Goal: Task Accomplishment & Management: Manage account settings

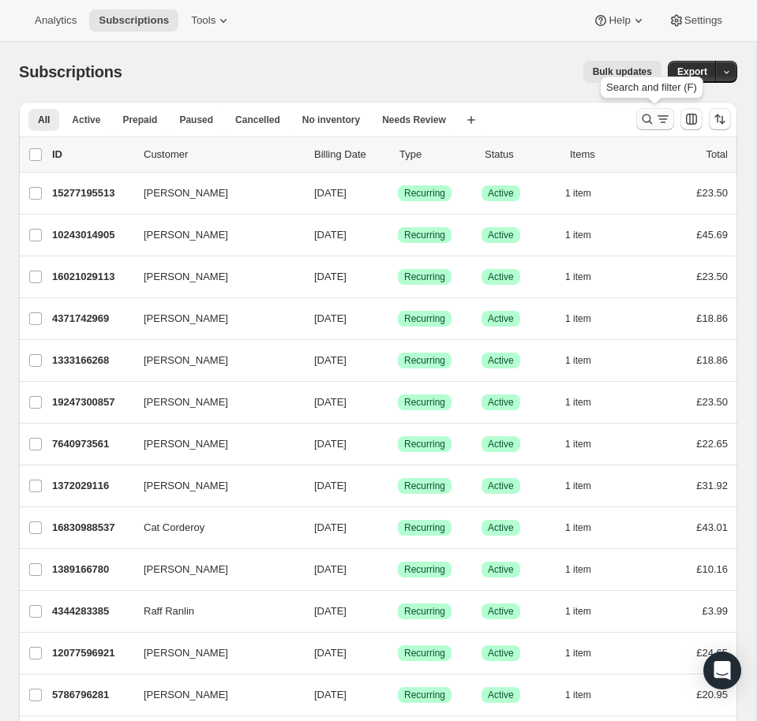
click at [645, 119] on icon "Search and filter results" at bounding box center [647, 119] width 16 height 16
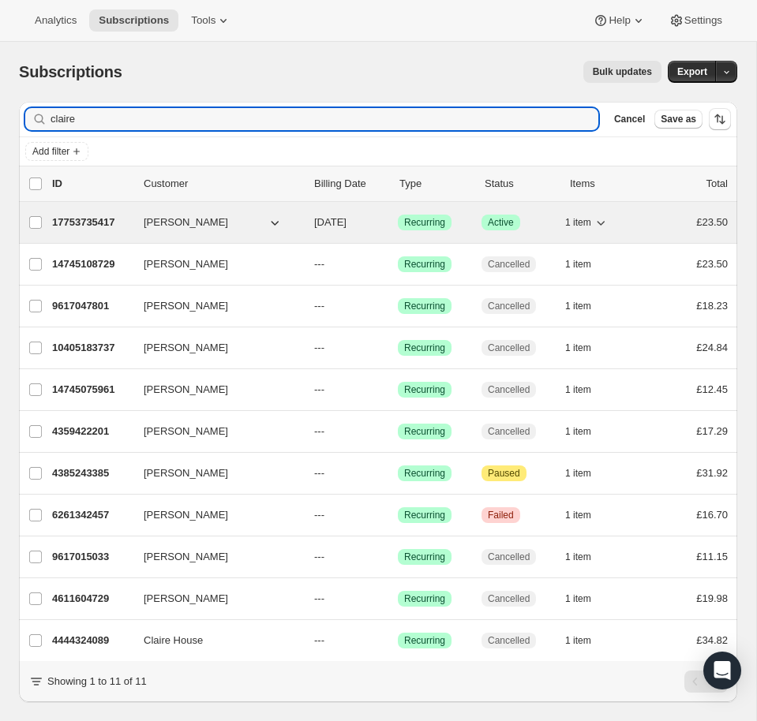
type input "claire"
click at [174, 222] on span "[PERSON_NAME]" at bounding box center [186, 223] width 84 height 16
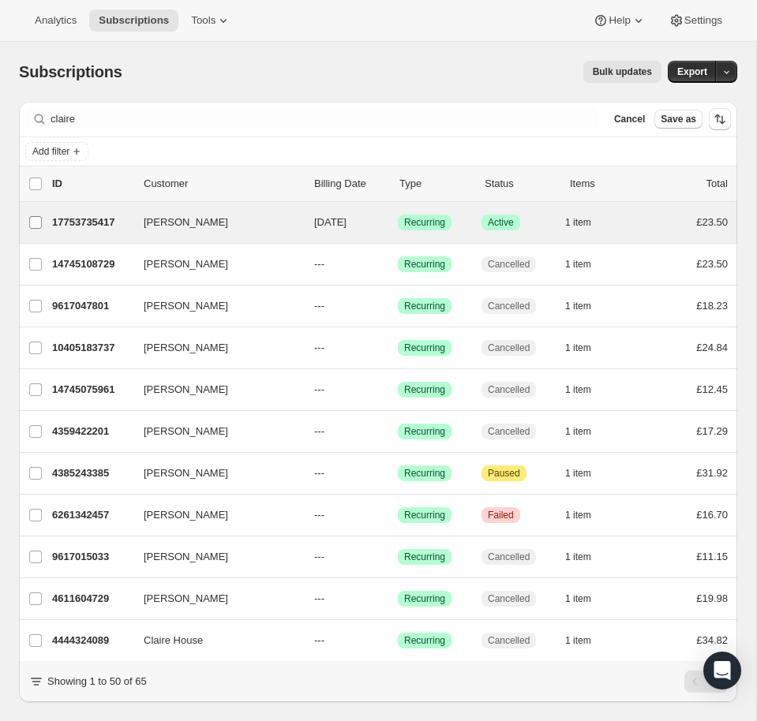
click at [30, 222] on input "[PERSON_NAME]" at bounding box center [35, 222] width 13 height 13
checkbox input "true"
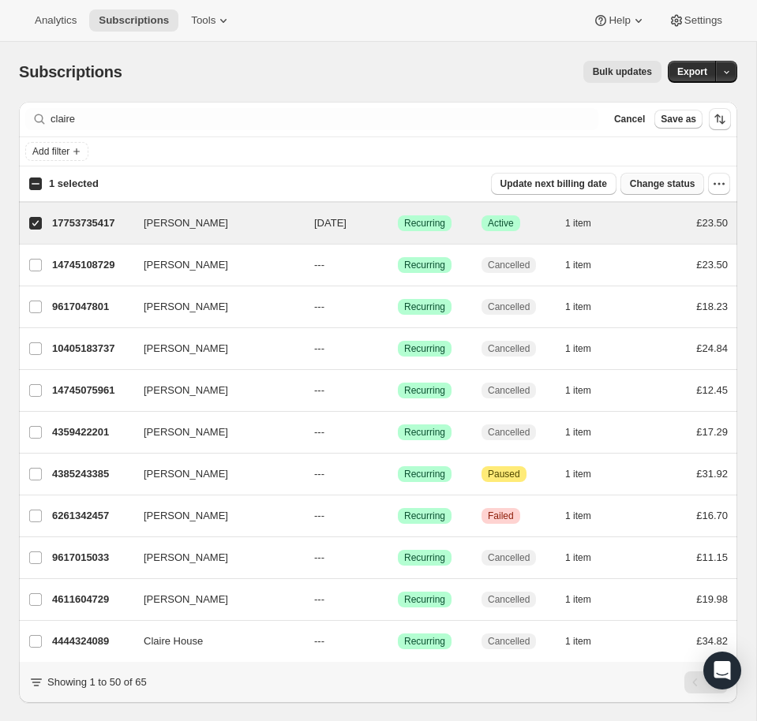
click at [692, 189] on span "Change status" at bounding box center [662, 184] width 65 height 13
select select "11"
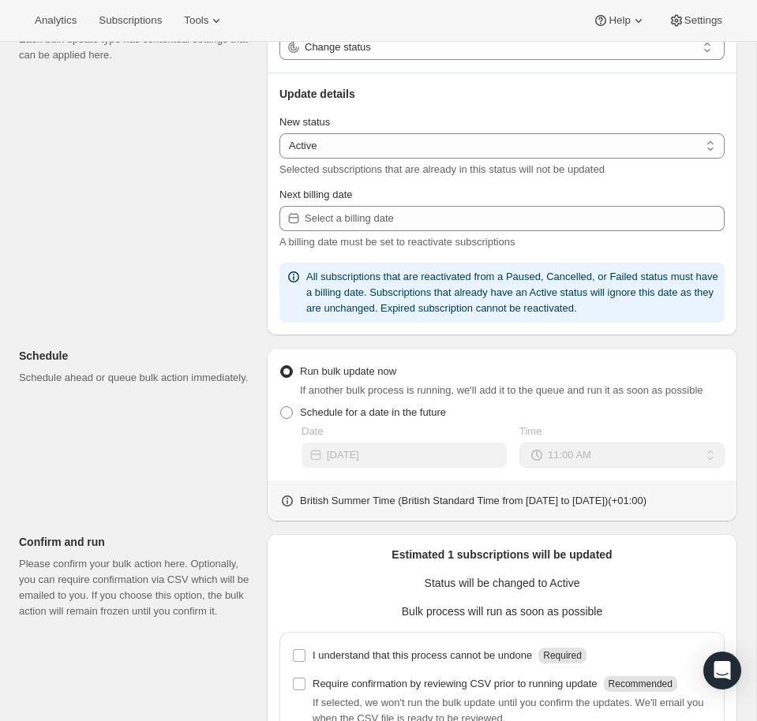
scroll to position [223, 0]
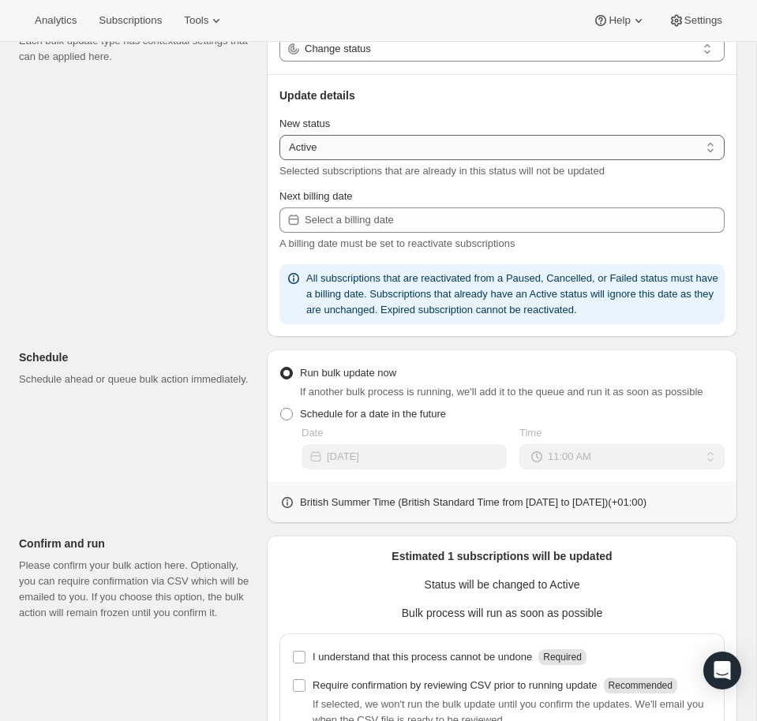
click at [508, 152] on select "Active Paused Cancelled" at bounding box center [501, 147] width 445 height 25
select select "cancelled"
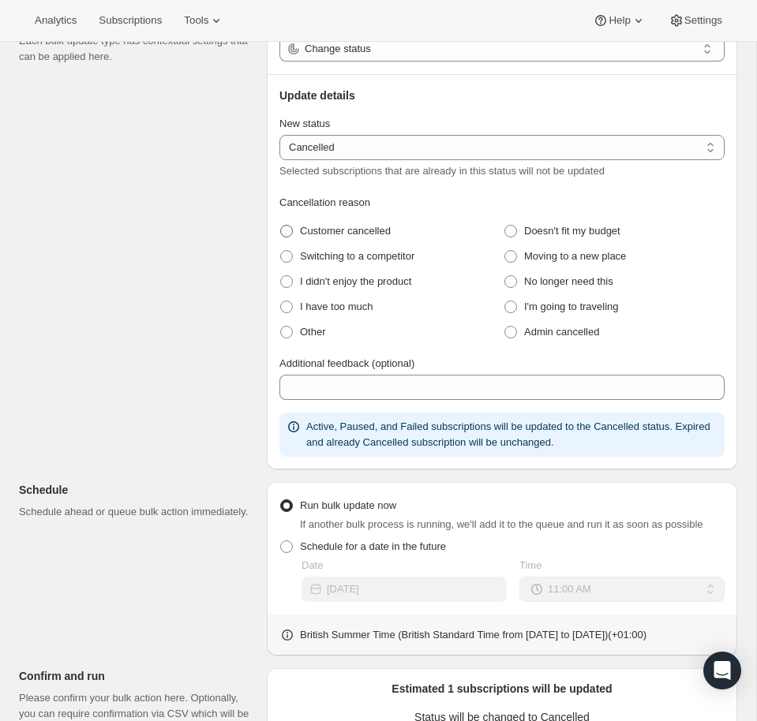
click at [290, 233] on span at bounding box center [286, 231] width 13 height 13
click at [281, 226] on cancelled "Customer cancelled" at bounding box center [280, 225] width 1 height 1
radio cancelled "true"
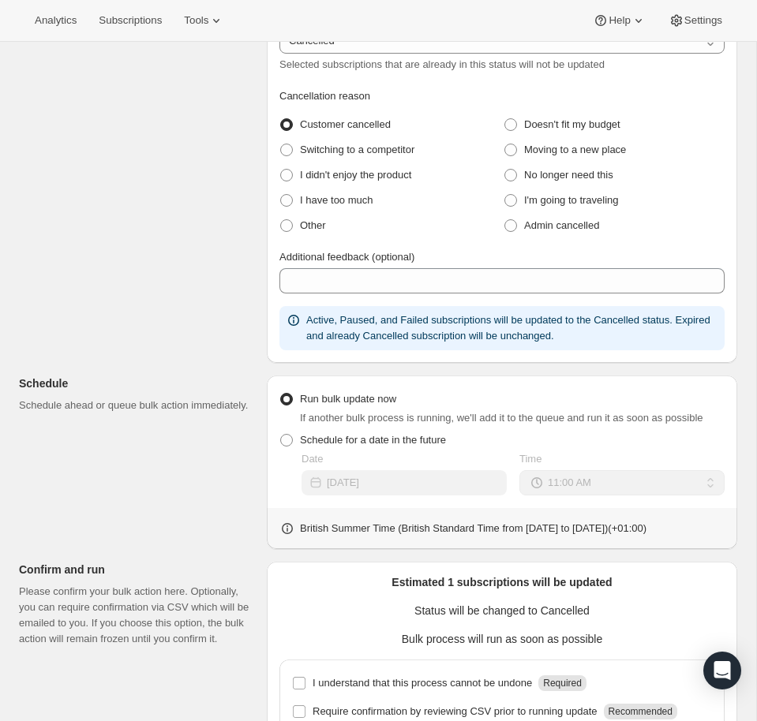
scroll to position [331, 0]
